Goal: Transaction & Acquisition: Purchase product/service

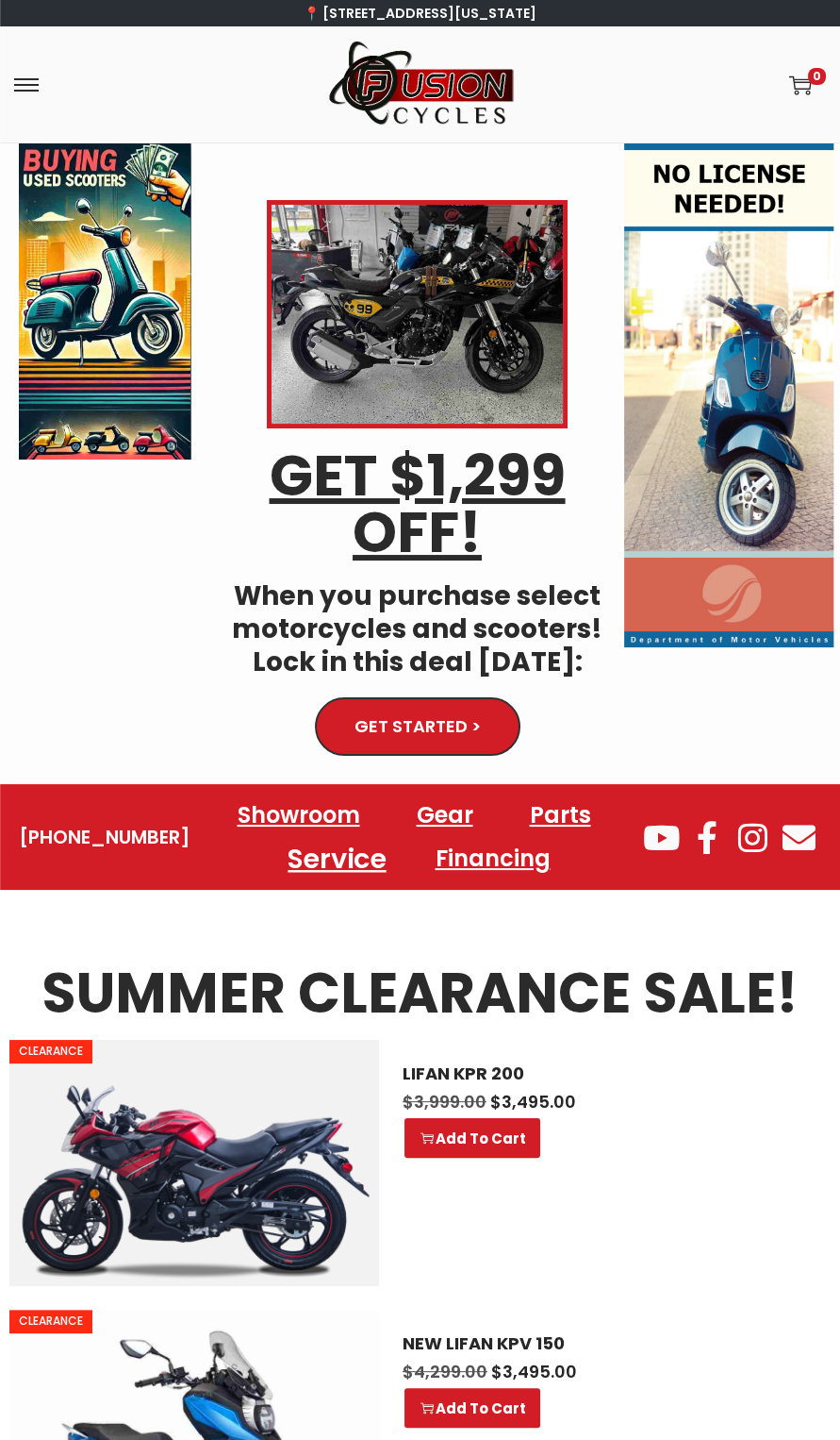
click at [323, 833] on link "Service" at bounding box center [338, 859] width 143 height 52
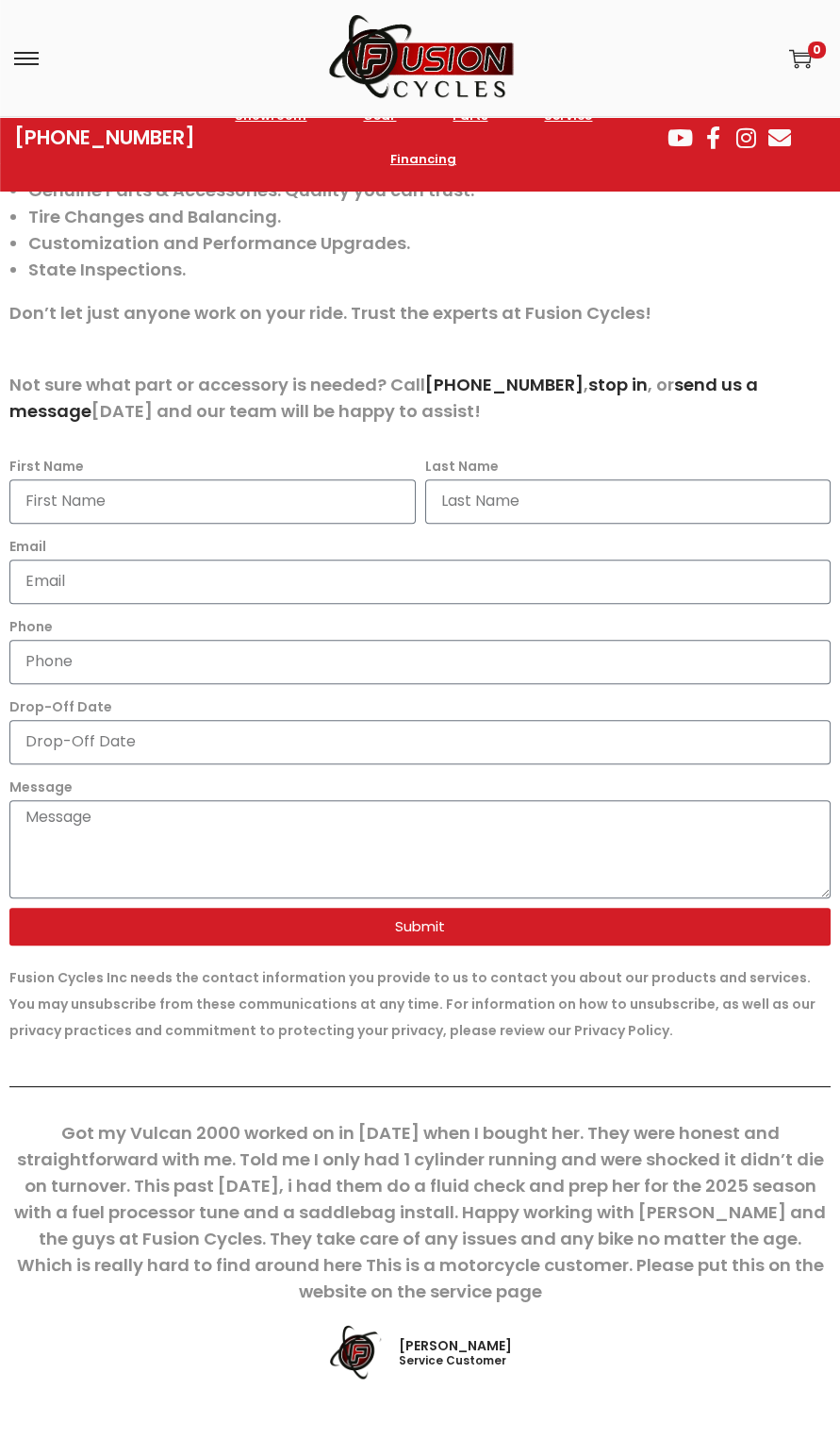
scroll to position [789, 0]
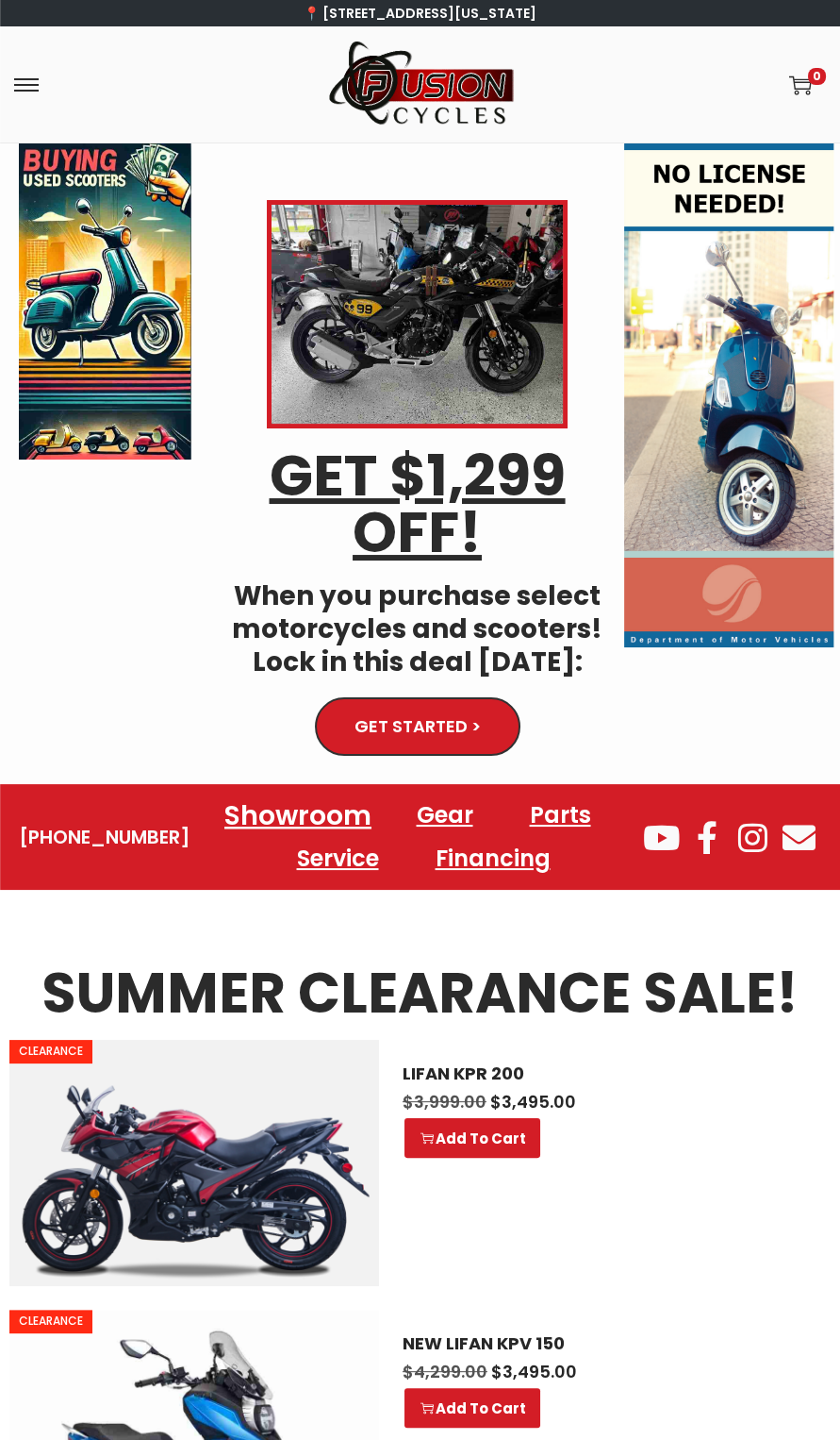
click at [277, 790] on link "Showroom" at bounding box center [298, 815] width 193 height 52
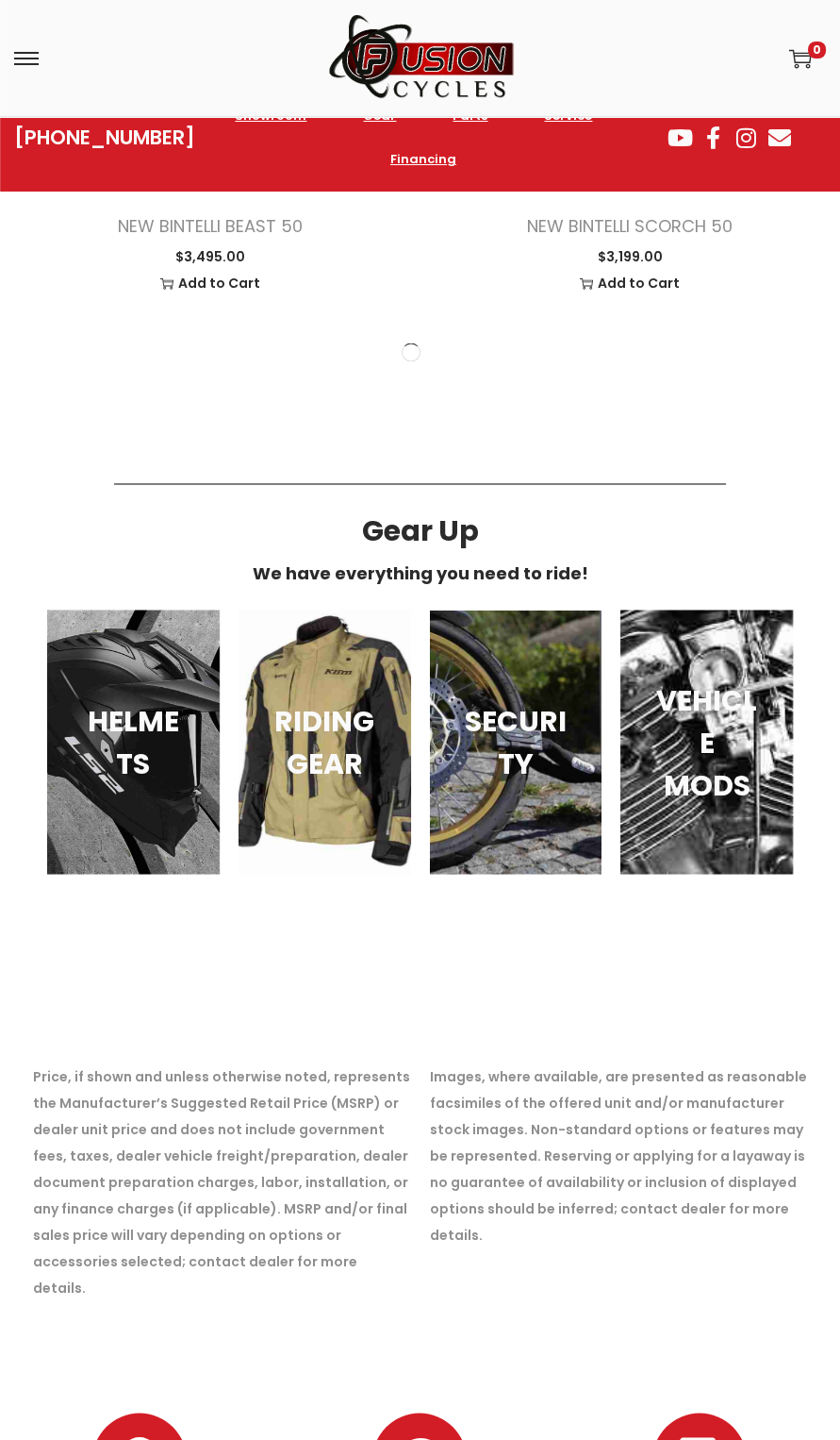
scroll to position [4083, 0]
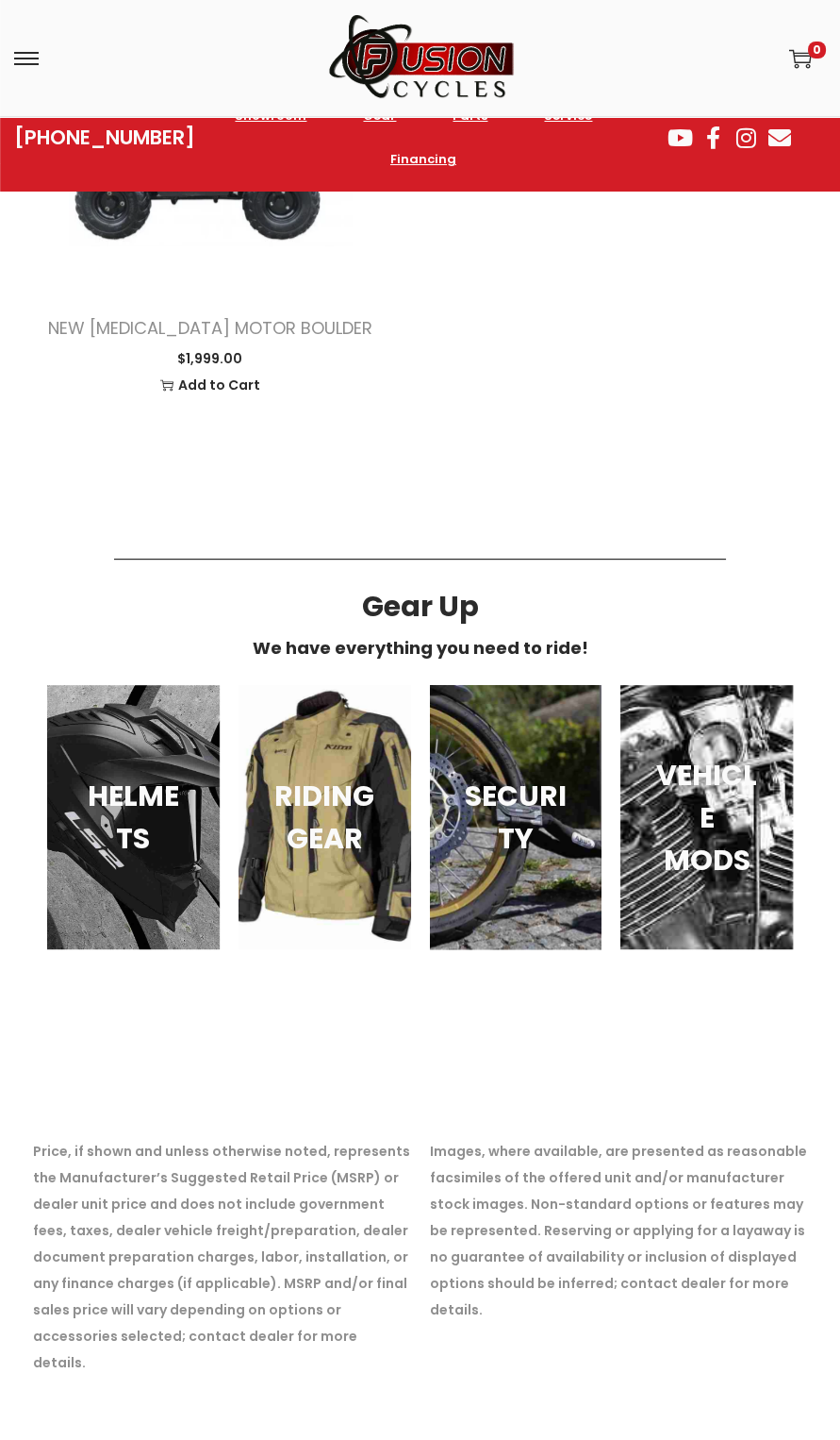
scroll to position [10357, 0]
